Goal: Task Accomplishment & Management: Use online tool/utility

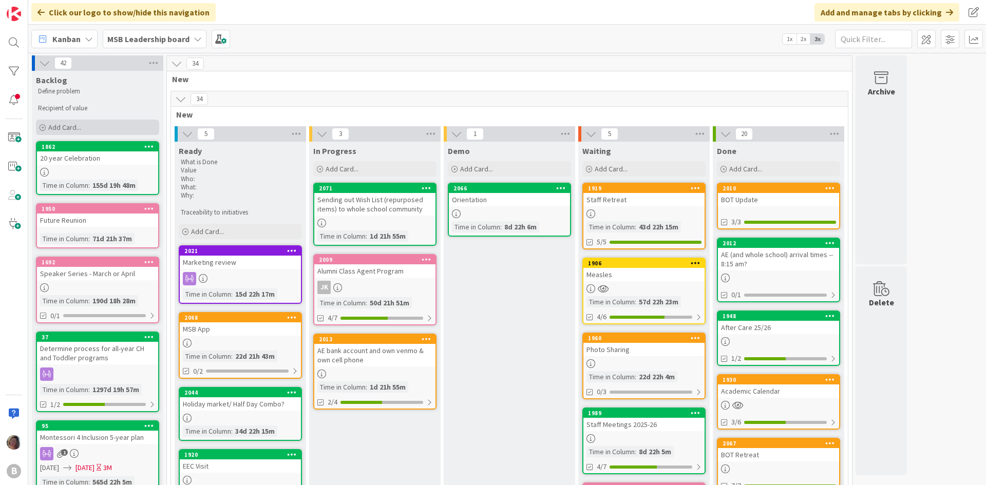
click at [50, 124] on span "Add Card..." at bounding box center [64, 127] width 33 height 9
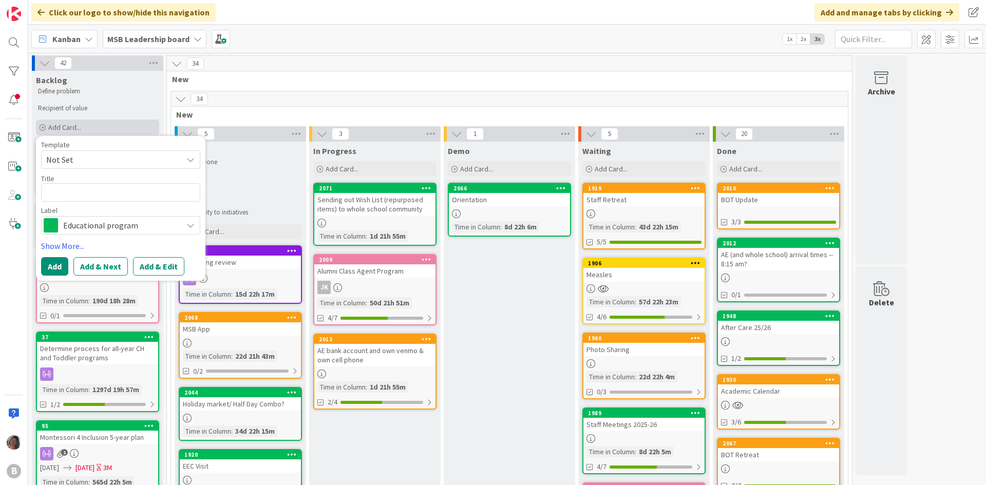
type textarea "e"
type textarea "x"
type textarea "eb"
type textarea "x"
type textarea "e"
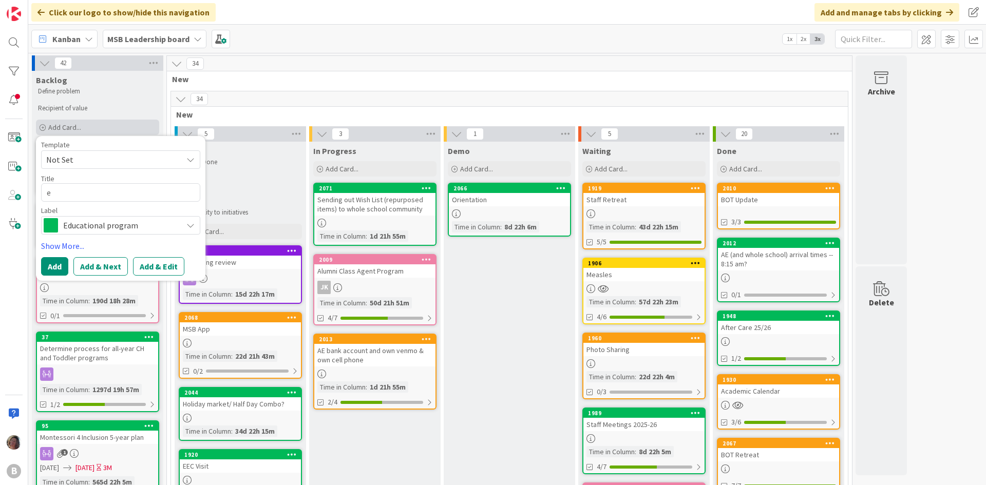
type textarea "x"
type textarea "em"
type textarea "x"
type textarea "emb"
type textarea "x"
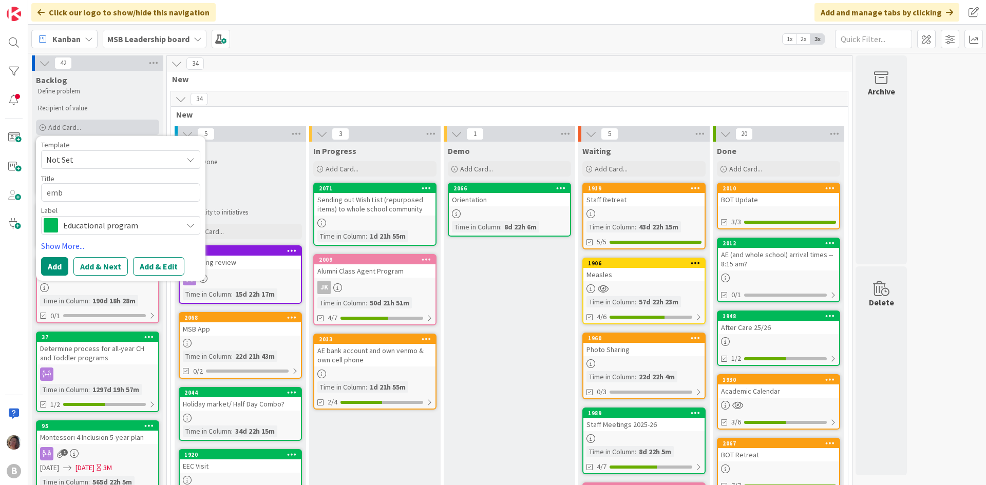
type textarea "embr"
type textarea "x"
type textarea "embra"
type textarea "x"
type textarea "embrac"
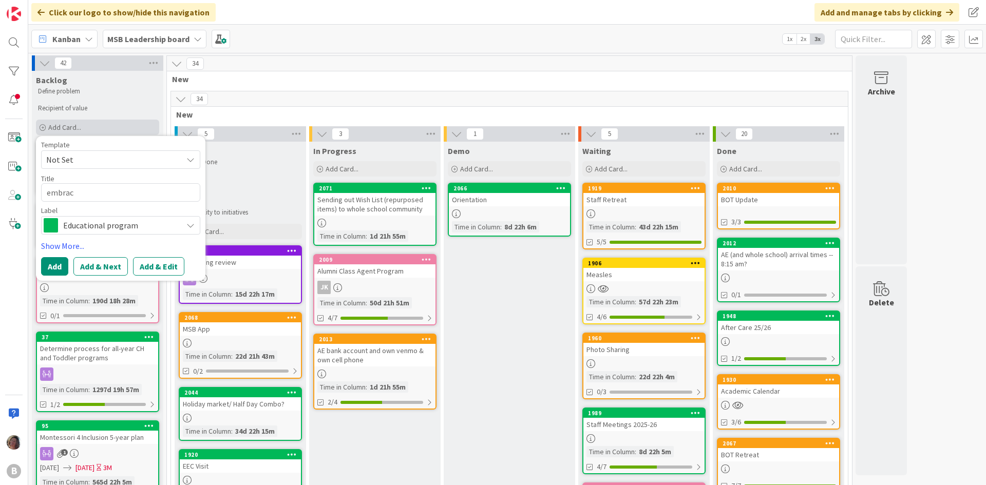
type textarea "x"
type textarea "embraci"
type textarea "x"
type textarea "embracin"
type textarea "x"
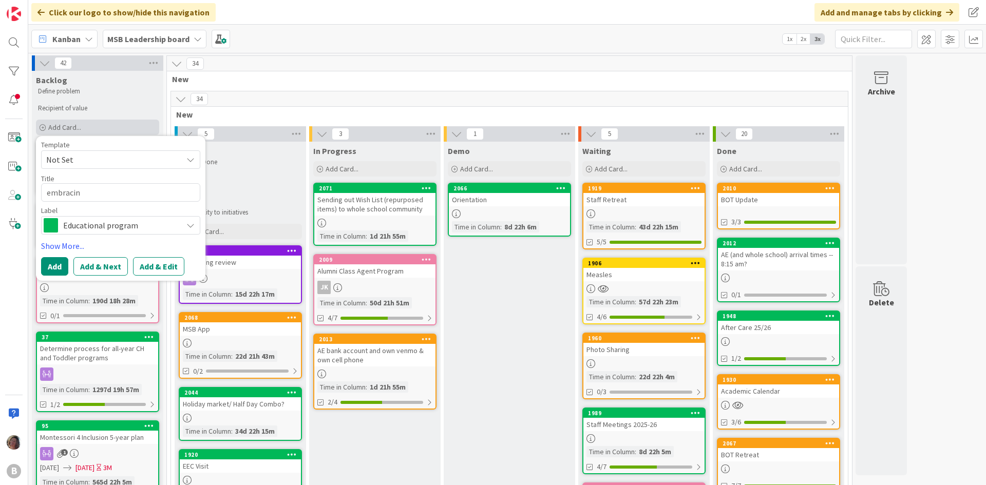
type textarea "embracing"
type textarea "x"
type textarea "embracing"
type textarea "x"
type textarea "embracing e"
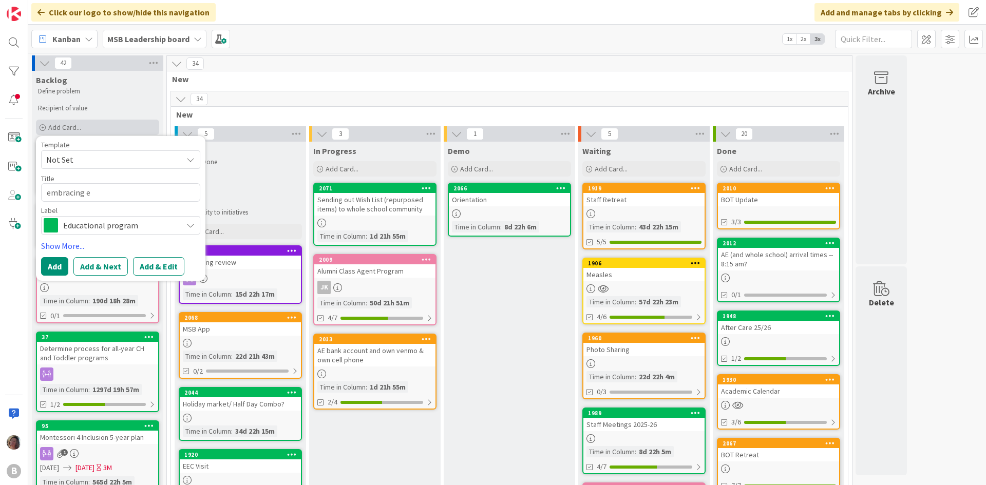
type textarea "x"
type textarea "embracing equ"
type textarea "x"
type textarea "embracing equi"
type textarea "x"
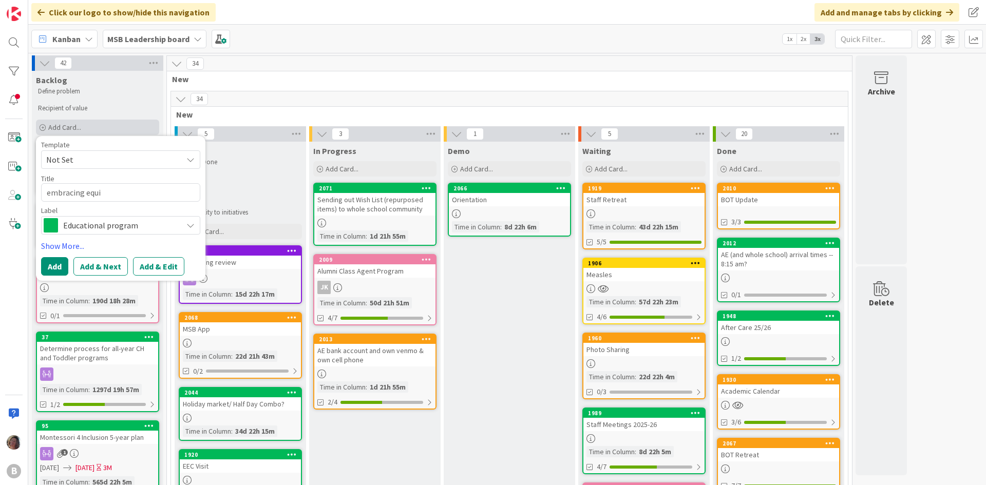
type textarea "embracing equit"
type textarea "x"
type textarea "embracing equite"
type textarea "x"
type textarea "embracing equit"
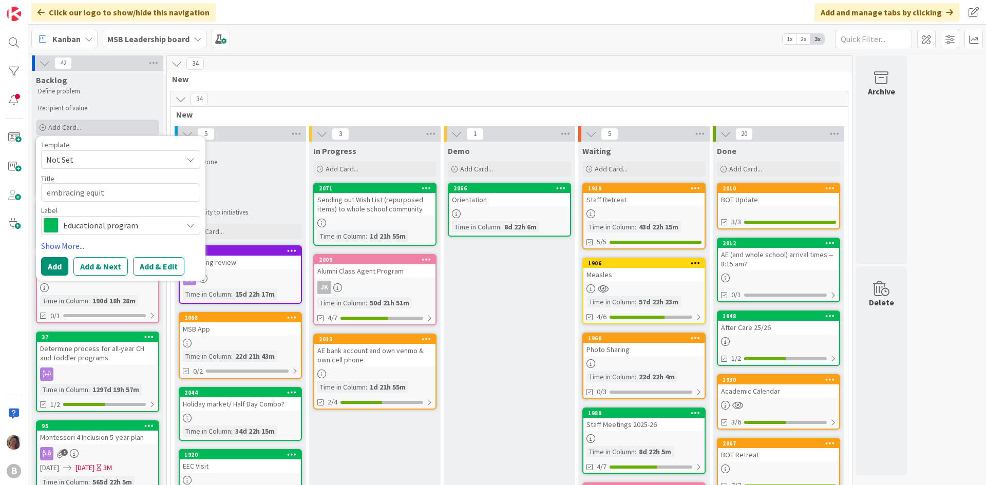
type textarea "x"
type textarea "embracing equity"
type textarea "x"
type textarea "embracing equity A"
type textarea "x"
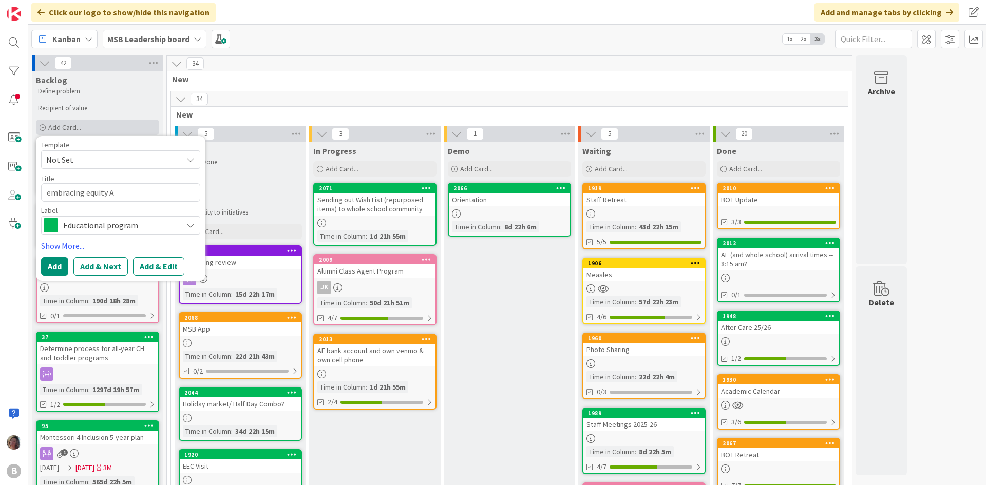
type textarea "embracing equity AA"
type textarea "x"
type textarea "embracing equity AAR"
click at [51, 264] on button "Add" at bounding box center [54, 266] width 27 height 18
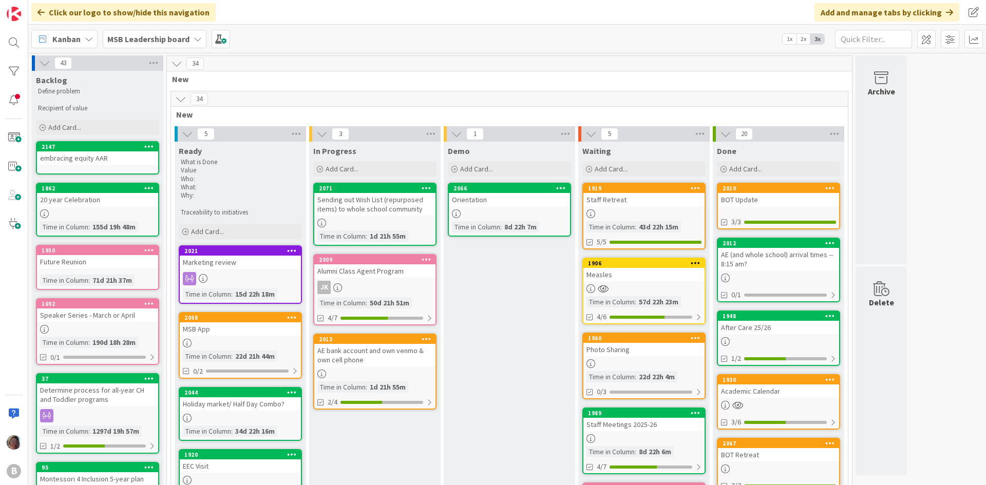
click at [88, 153] on div "embracing equity AAR" at bounding box center [97, 157] width 121 height 13
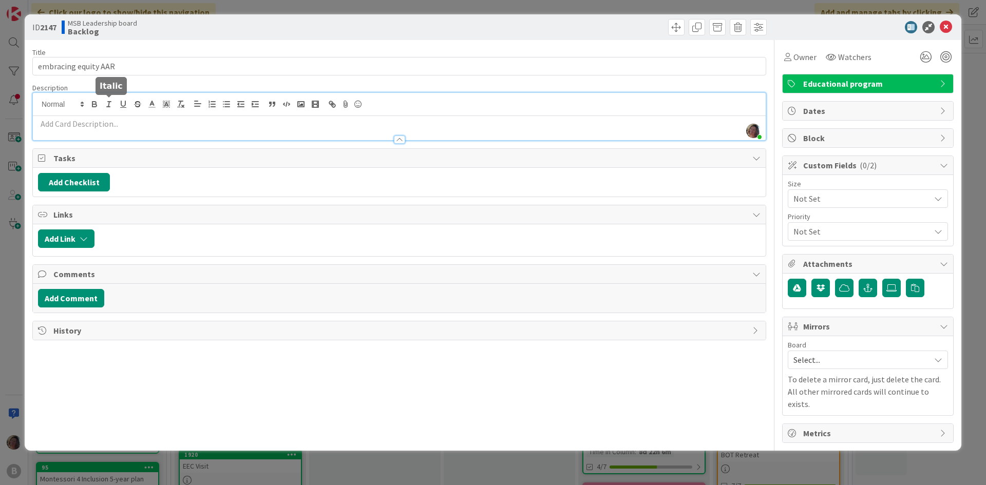
click at [105, 106] on div "[PERSON_NAME] just joined" at bounding box center [399, 116] width 733 height 47
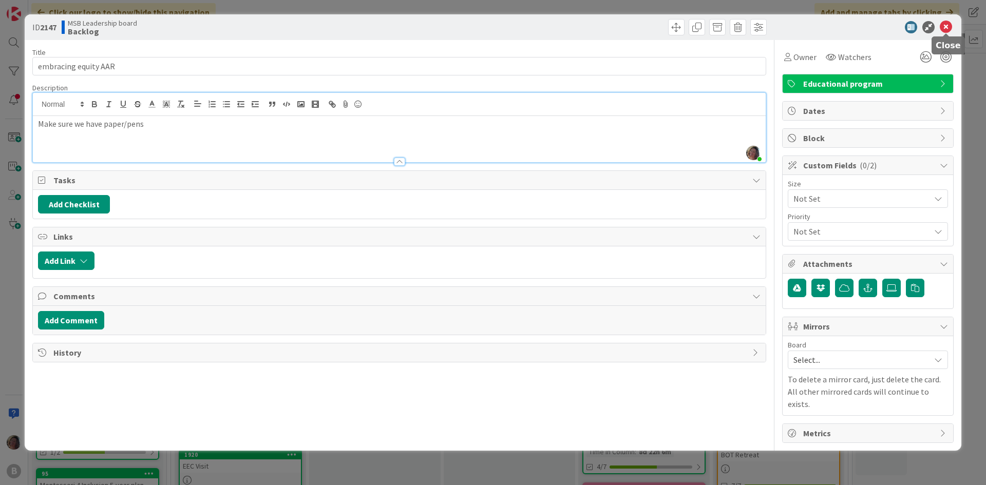
click at [944, 26] on icon at bounding box center [946, 27] width 12 height 12
